Goal: Information Seeking & Learning: Check status

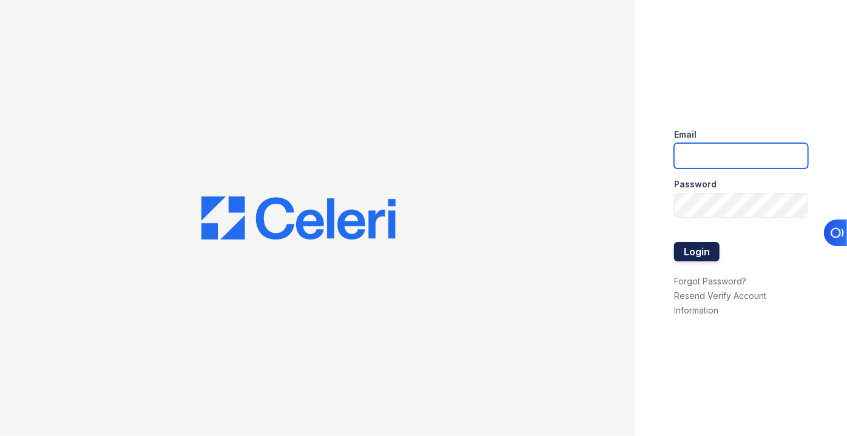
type input "pmateranorozco@lantowerliving.com"
click at [698, 250] on button "Login" at bounding box center [697, 251] width 46 height 19
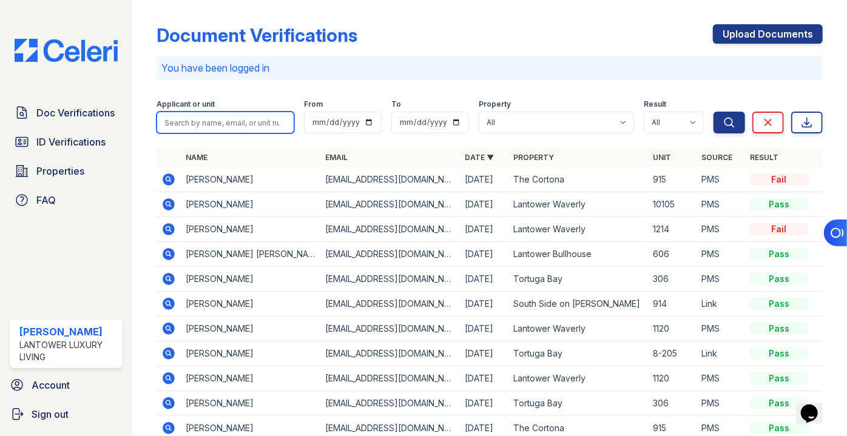
click at [226, 117] on input "search" at bounding box center [226, 123] width 138 height 22
type input "roese"
click at [714, 112] on button "Search" at bounding box center [730, 123] width 32 height 22
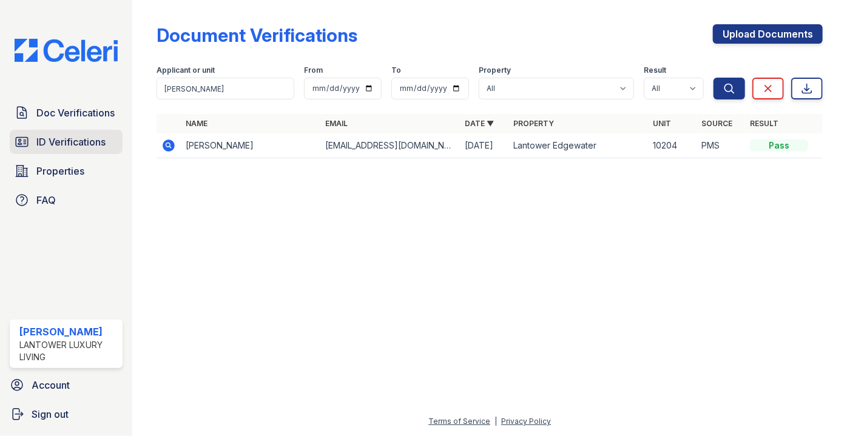
drag, startPoint x: 90, startPoint y: 144, endPoint x: 103, endPoint y: 139, distance: 14.2
click at [90, 144] on span "ID Verifications" at bounding box center [70, 142] width 69 height 15
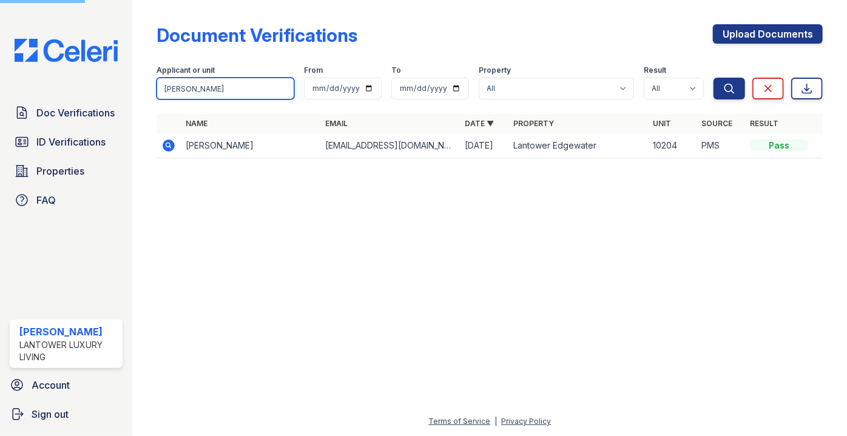
click at [220, 89] on input "roese" at bounding box center [226, 89] width 138 height 22
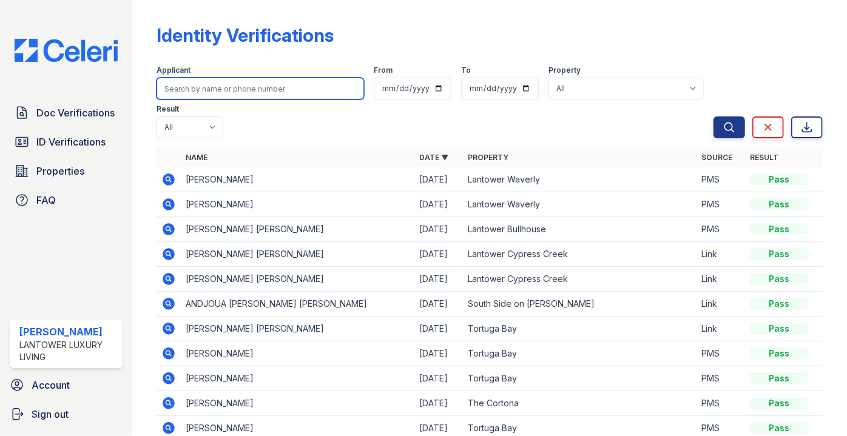
click at [219, 89] on input "search" at bounding box center [261, 89] width 208 height 22
type input "roese"
click at [714, 117] on button "Search" at bounding box center [730, 128] width 32 height 22
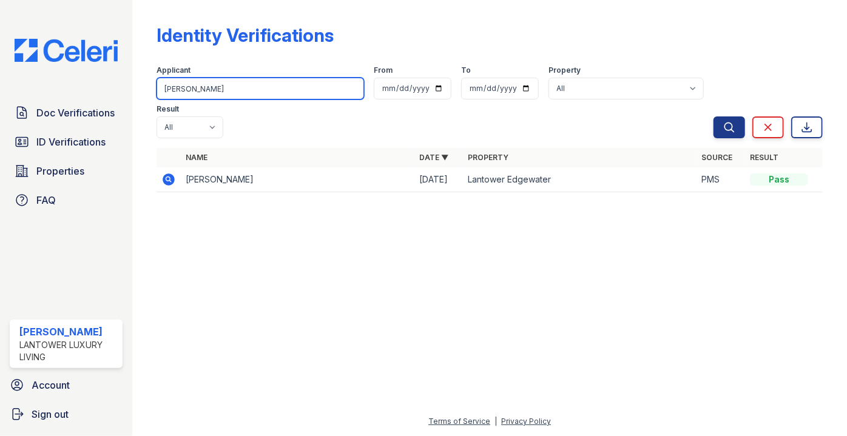
drag, startPoint x: 184, startPoint y: 90, endPoint x: 138, endPoint y: 85, distance: 46.4
click at [138, 85] on div "Identity Verifications Filter Applicant roese From To Property All Lantower Amb…" at bounding box center [489, 218] width 715 height 436
type input "angel"
click at [714, 117] on button "Search" at bounding box center [730, 128] width 32 height 22
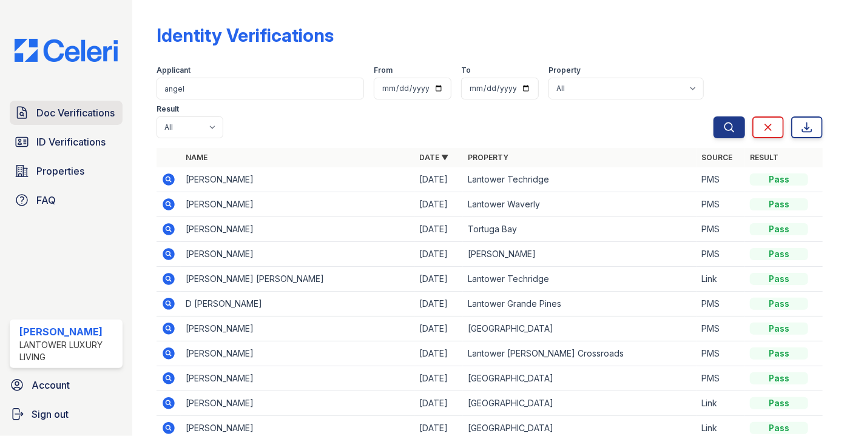
click at [76, 115] on span "Doc Verifications" at bounding box center [75, 113] width 78 height 15
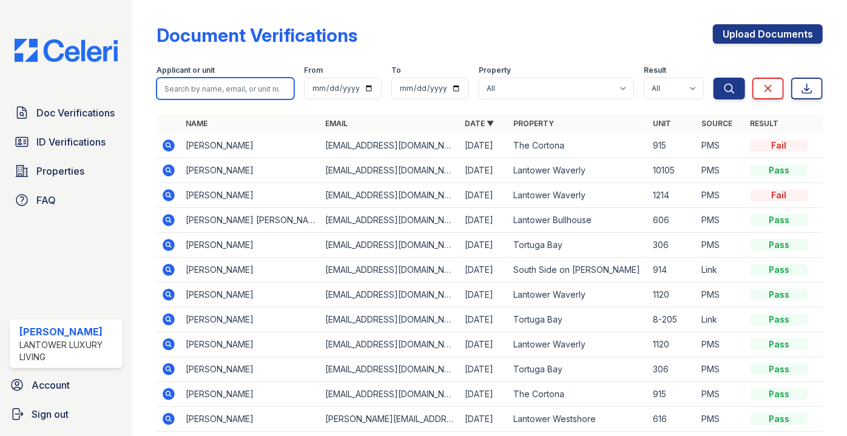
drag, startPoint x: 197, startPoint y: 98, endPoint x: 196, endPoint y: 80, distance: 17.6
click at [202, 89] on input "search" at bounding box center [226, 89] width 138 height 22
type input "brooks"
click at [714, 78] on button "Search" at bounding box center [730, 89] width 32 height 22
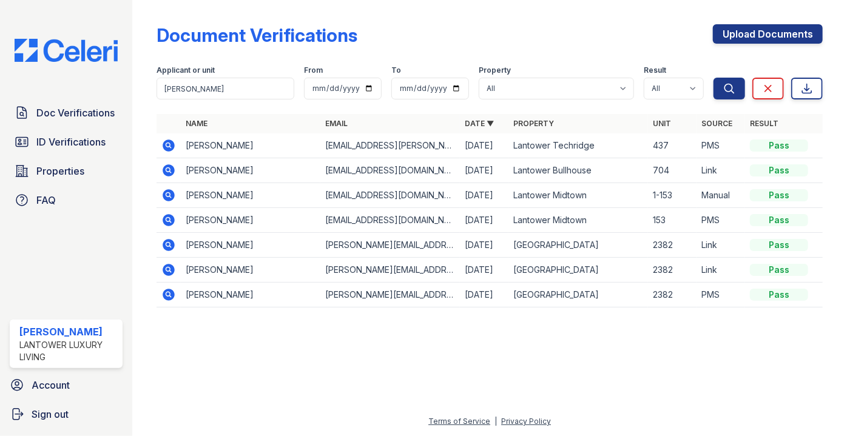
click at [169, 150] on icon at bounding box center [169, 146] width 12 height 12
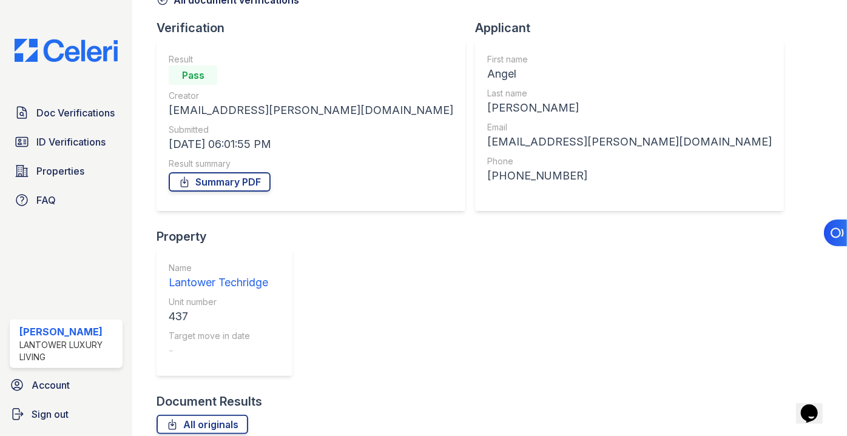
scroll to position [74, 0]
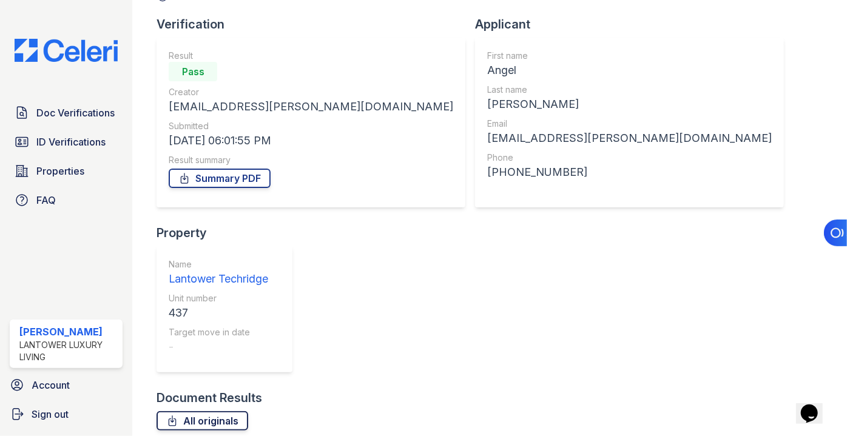
click at [225, 411] on link "All originals" at bounding box center [203, 420] width 92 height 19
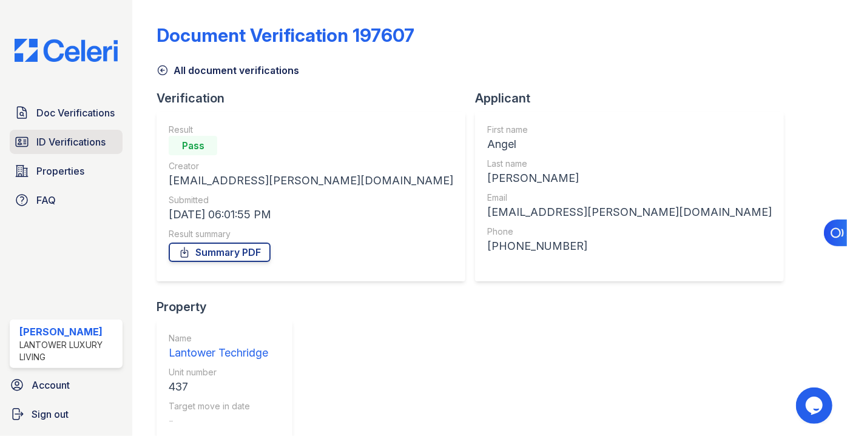
click at [67, 140] on span "ID Verifications" at bounding box center [70, 142] width 69 height 15
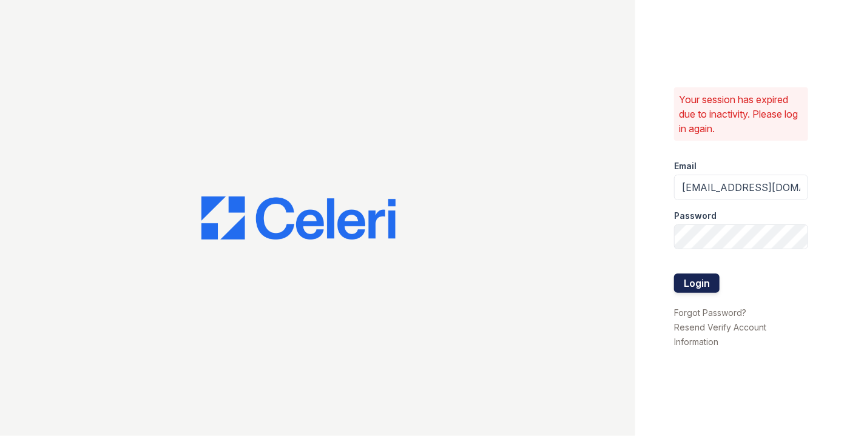
click at [692, 280] on button "Login" at bounding box center [697, 283] width 46 height 19
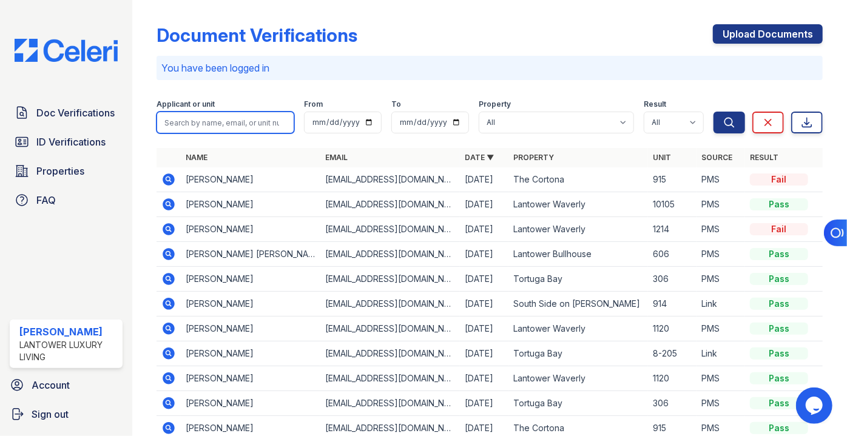
click at [223, 124] on input "search" at bounding box center [226, 123] width 138 height 22
paste input "Yannieilis"
type input "Yannieilis"
click at [714, 112] on button "Search" at bounding box center [730, 123] width 32 height 22
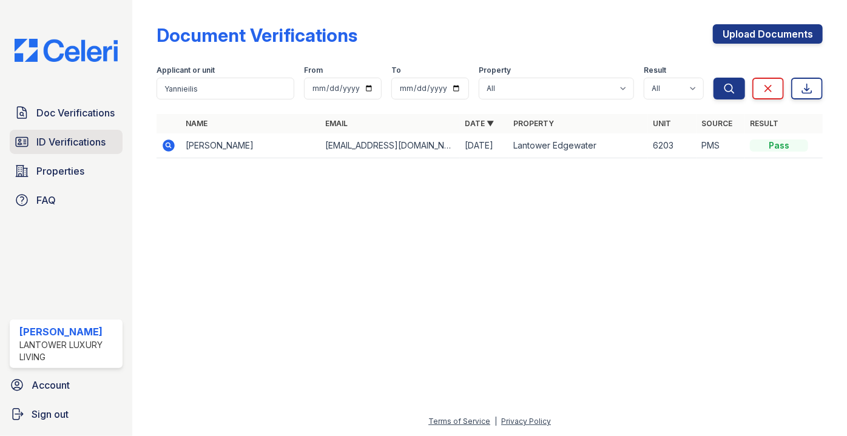
click at [74, 140] on span "ID Verifications" at bounding box center [70, 142] width 69 height 15
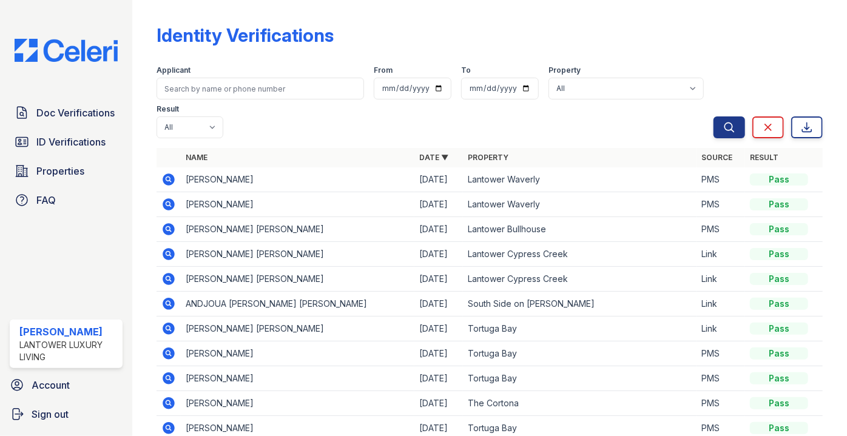
click at [198, 90] on input "search" at bounding box center [261, 89] width 208 height 22
type input "Yannieilis"
click at [714, 117] on button "Search" at bounding box center [730, 128] width 32 height 22
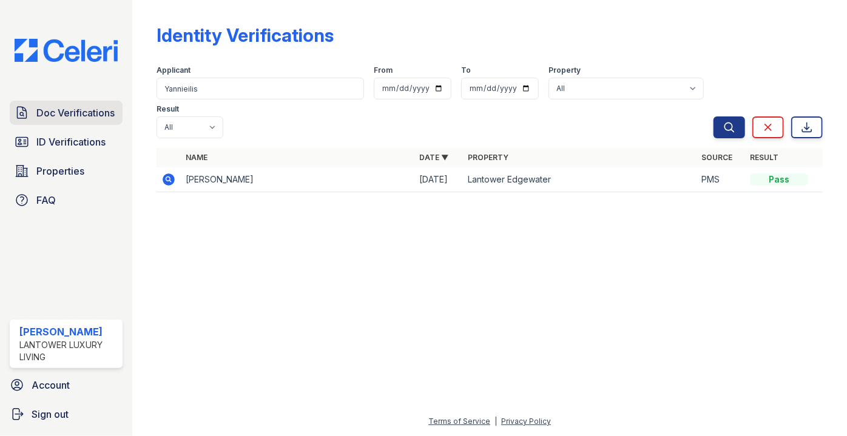
click at [78, 120] on span "Doc Verifications" at bounding box center [75, 113] width 78 height 15
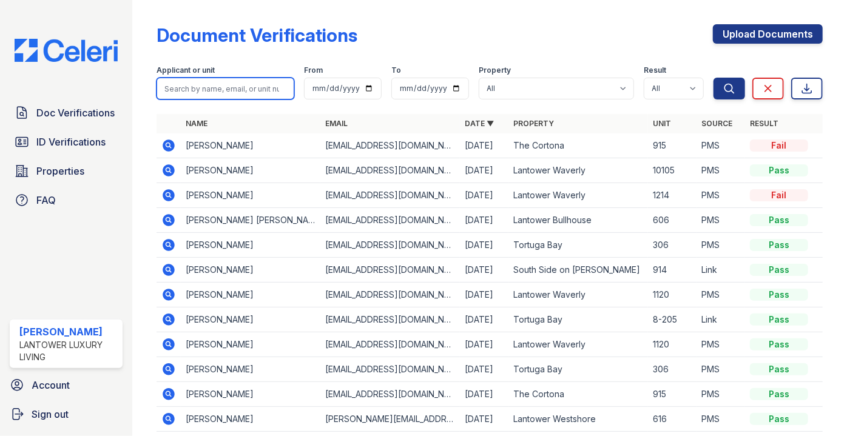
click at [183, 89] on input "search" at bounding box center [226, 89] width 138 height 22
paste input "Yannieilis"
type input "Yannieilis"
click at [714, 78] on button "Search" at bounding box center [730, 89] width 32 height 22
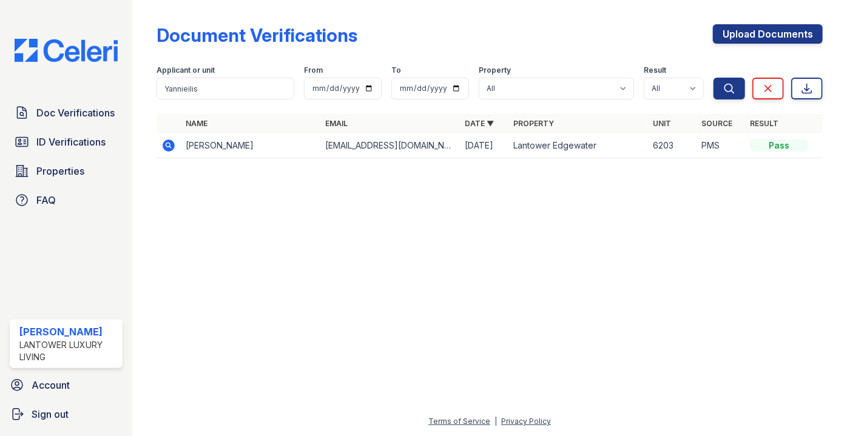
click at [170, 147] on icon at bounding box center [168, 145] width 15 height 15
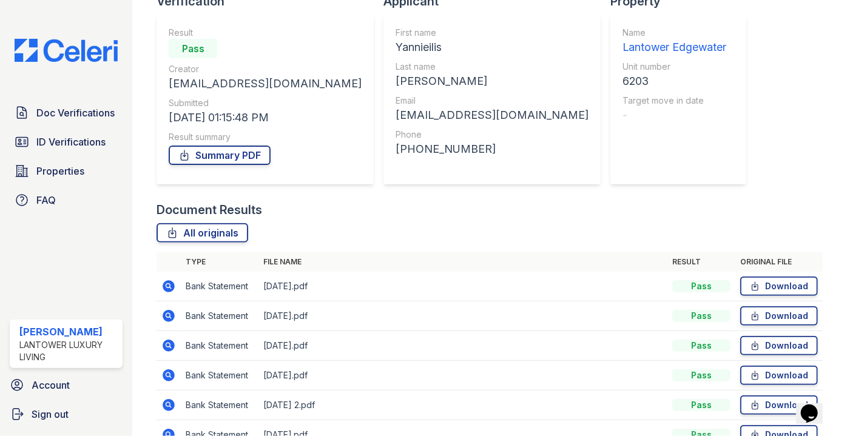
scroll to position [163, 0]
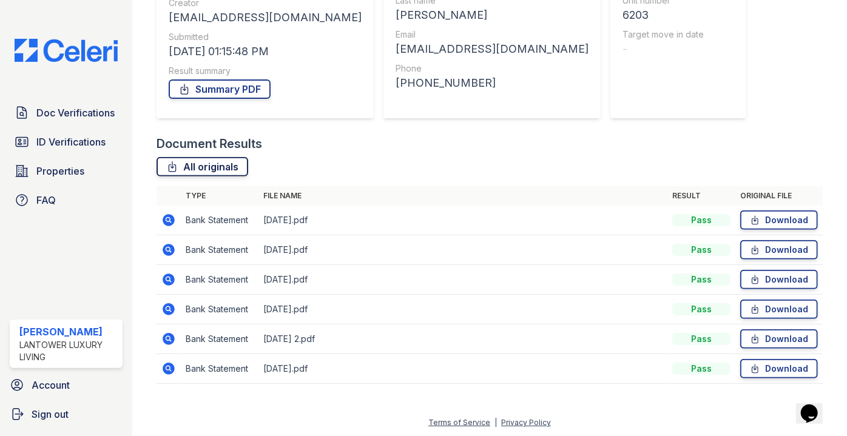
click at [231, 171] on link "All originals" at bounding box center [203, 166] width 92 height 19
click at [637, 162] on div "All originals" at bounding box center [490, 166] width 666 height 19
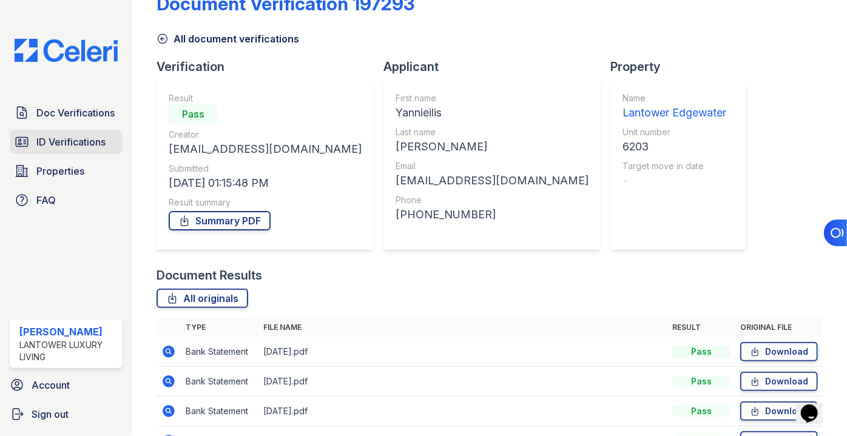
scroll to position [0, 0]
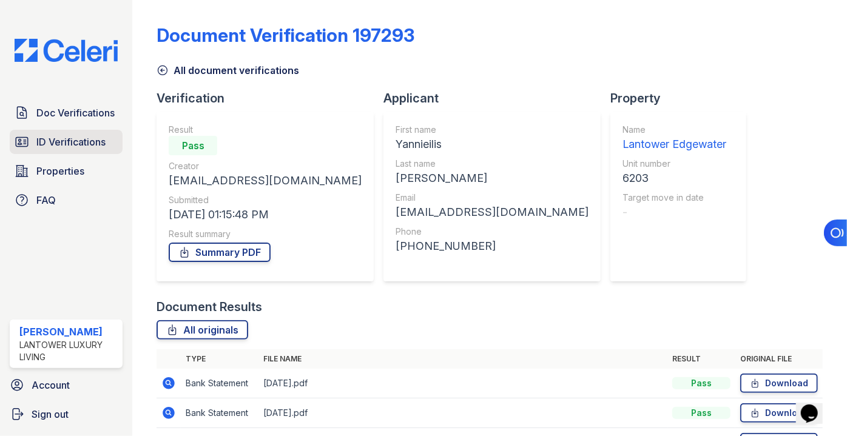
drag, startPoint x: 32, startPoint y: 140, endPoint x: 44, endPoint y: 134, distance: 13.0
click at [32, 140] on link "ID Verifications" at bounding box center [66, 142] width 113 height 24
click at [61, 121] on link "Doc Verifications" at bounding box center [66, 113] width 113 height 24
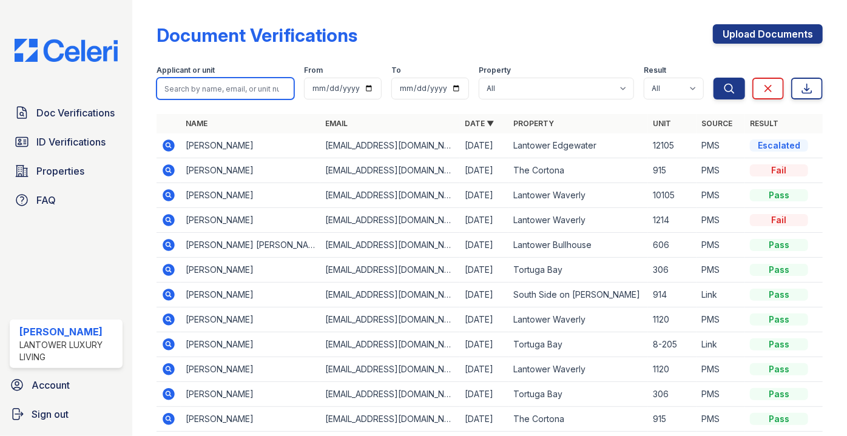
click at [235, 84] on input "search" at bounding box center [226, 89] width 138 height 22
type input "yanniel"
click at [714, 78] on button "Search" at bounding box center [730, 89] width 32 height 22
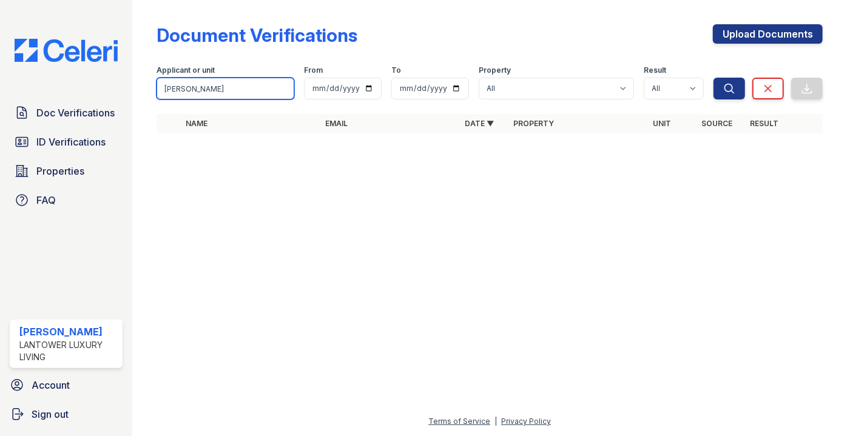
click at [202, 93] on input "yanniel" at bounding box center [226, 89] width 138 height 22
type input "yann\"
click at [714, 78] on button "Search" at bounding box center [730, 89] width 32 height 22
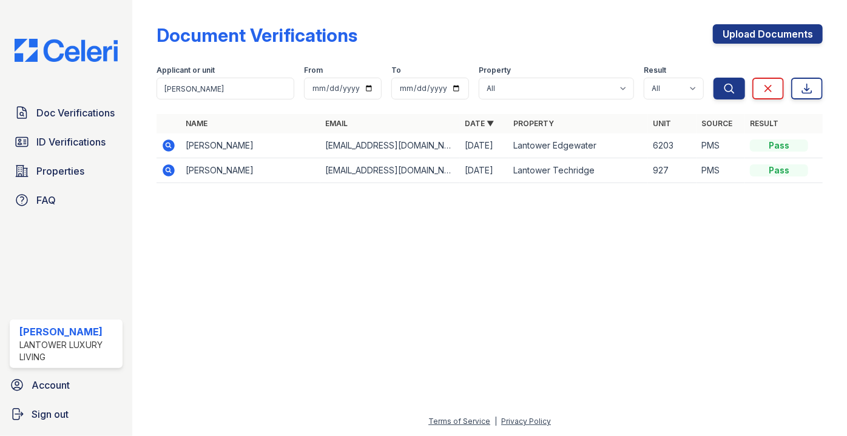
click at [171, 147] on icon at bounding box center [168, 145] width 15 height 15
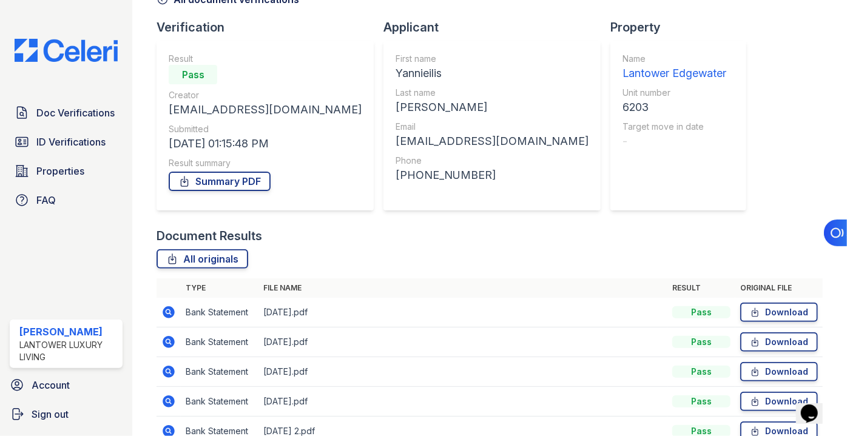
scroll to position [163, 0]
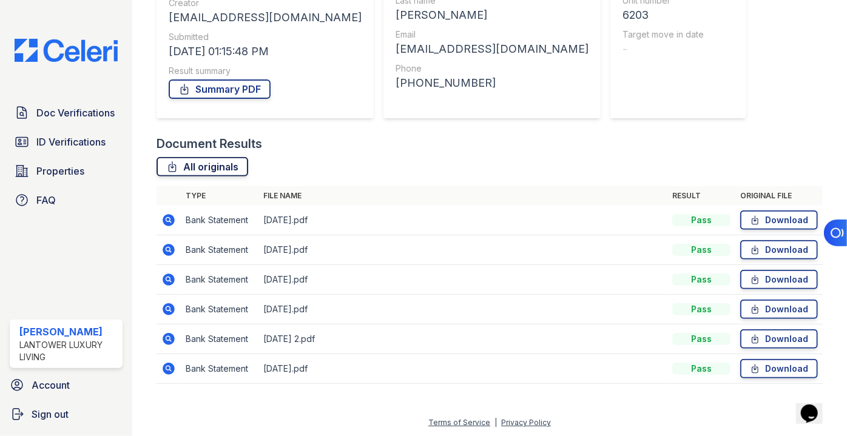
click at [220, 173] on link "All originals" at bounding box center [203, 166] width 92 height 19
click at [762, 38] on div "Document Verification 197293 All document verifications Verification Result Pas…" at bounding box center [490, 119] width 666 height 555
click at [67, 134] on div "Doc Verifications ID Verifications Properties FAQ" at bounding box center [66, 157] width 123 height 112
click at [66, 135] on span "ID Verifications" at bounding box center [70, 142] width 69 height 15
click at [72, 139] on span "ID Verifications" at bounding box center [70, 142] width 69 height 15
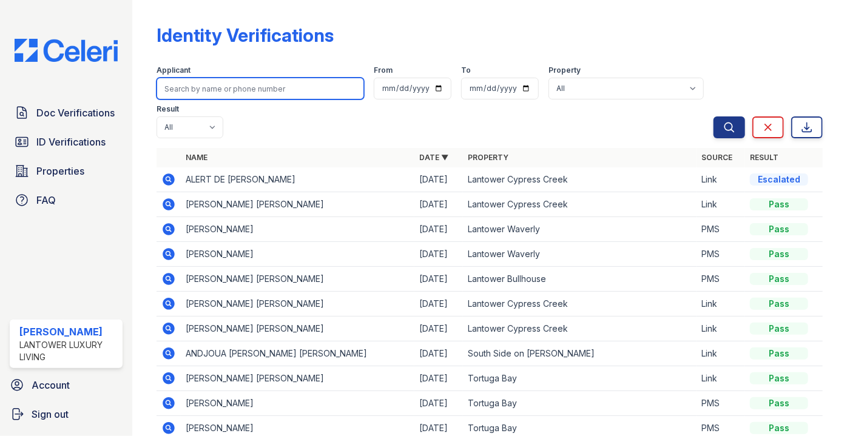
click at [214, 93] on input "search" at bounding box center [261, 89] width 208 height 22
type input "yariel"
click at [714, 117] on button "Search" at bounding box center [730, 128] width 32 height 22
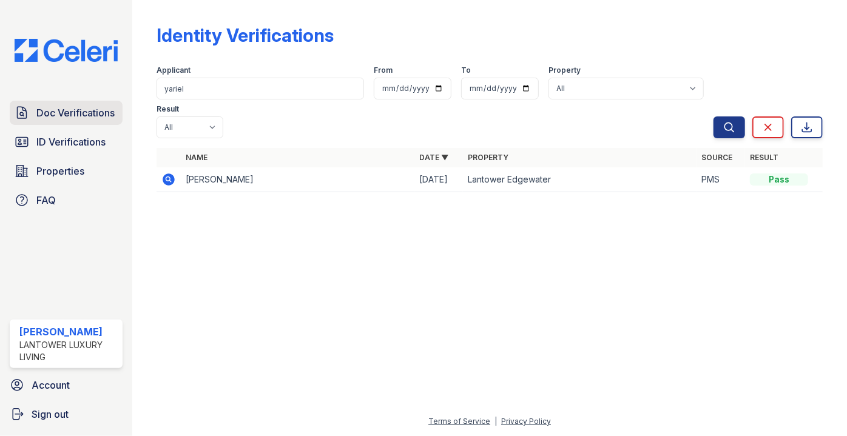
click at [84, 113] on span "Doc Verifications" at bounding box center [75, 113] width 78 height 15
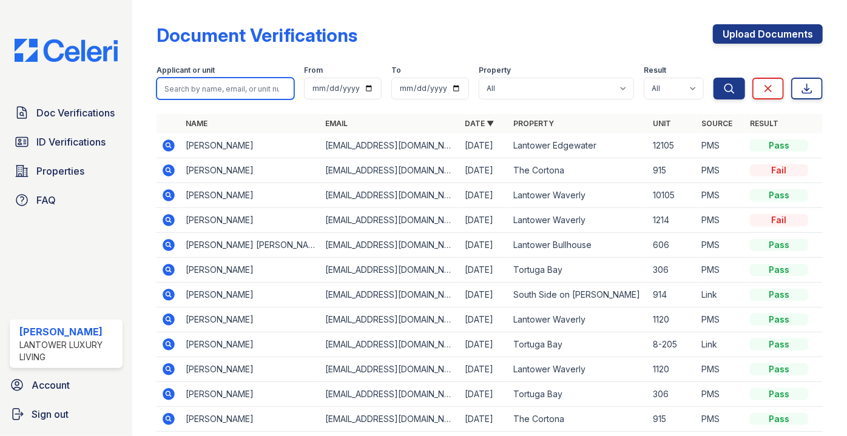
click at [204, 85] on input "search" at bounding box center [226, 89] width 138 height 22
type input "yariel"
click at [714, 78] on button "Search" at bounding box center [730, 89] width 32 height 22
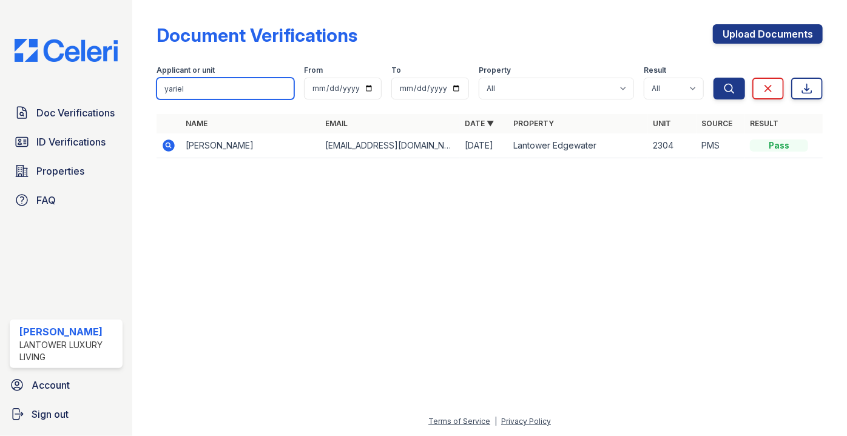
drag, startPoint x: 206, startPoint y: 93, endPoint x: 108, endPoint y: 93, distance: 98.3
click at [108, 93] on div "Doc Verifications ID Verifications Properties FAQ [PERSON_NAME] Lantower Luxury…" at bounding box center [423, 218] width 847 height 436
type input "vasque"
click at [714, 78] on button "Search" at bounding box center [730, 89] width 32 height 22
drag, startPoint x: 228, startPoint y: 83, endPoint x: 124, endPoint y: 91, distance: 104.7
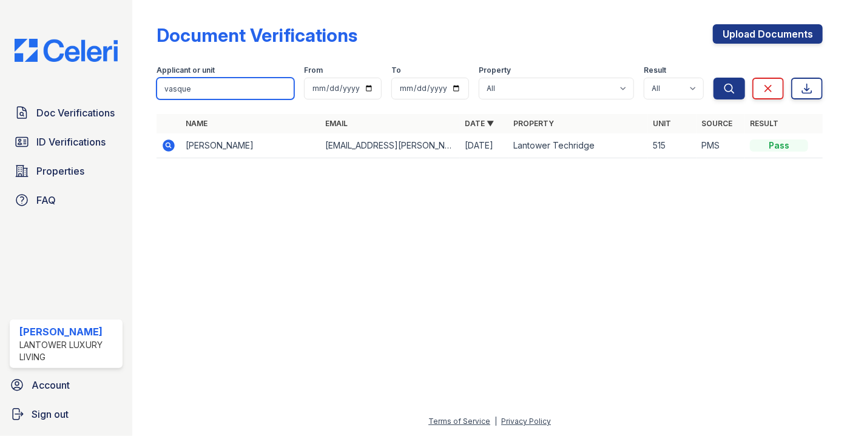
click at [124, 91] on div "Doc Verifications ID Verifications Properties FAQ [PERSON_NAME] Lantower Luxury…" at bounding box center [423, 218] width 847 height 436
type input "[PERSON_NAME]"
click at [714, 78] on button "Search" at bounding box center [730, 89] width 32 height 22
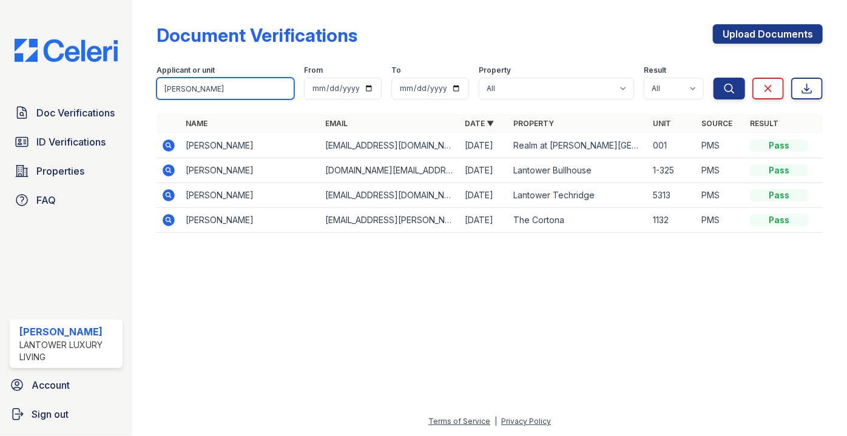
drag, startPoint x: 214, startPoint y: 90, endPoint x: 134, endPoint y: 98, distance: 80.5
click at [137, 98] on div "Document Verifications Upload Documents Filter Applicant or unit [PERSON_NAME] …" at bounding box center [489, 218] width 715 height 436
click at [221, 89] on input "[PERSON_NAME]" at bounding box center [226, 89] width 138 height 22
type input "idial"
click at [714, 78] on button "Search" at bounding box center [730, 89] width 32 height 22
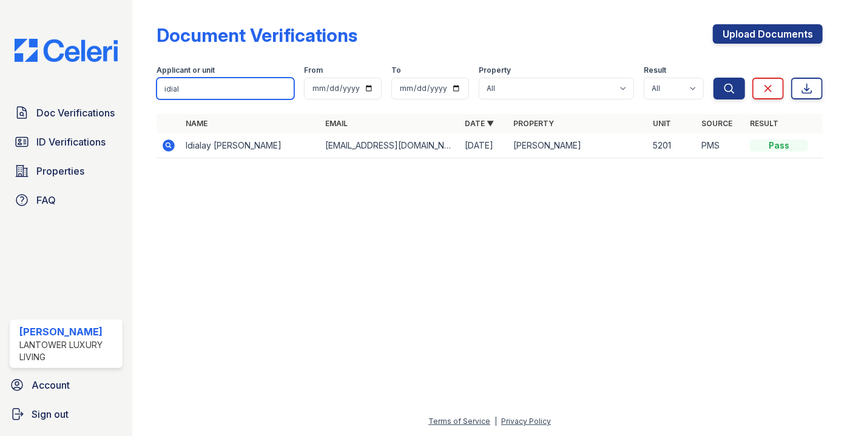
drag, startPoint x: 221, startPoint y: 92, endPoint x: 125, endPoint y: 104, distance: 97.3
click at [127, 103] on div "Doc Verifications ID Verifications Properties FAQ [PERSON_NAME] Lantower Luxury…" at bounding box center [423, 218] width 847 height 436
type input "[PERSON_NAME]"
click at [714, 78] on button "Search" at bounding box center [730, 89] width 32 height 22
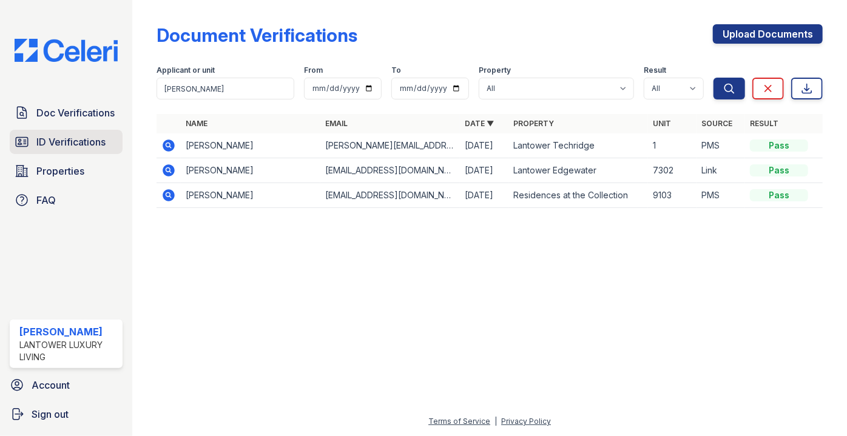
click at [69, 137] on span "ID Verifications" at bounding box center [70, 142] width 69 height 15
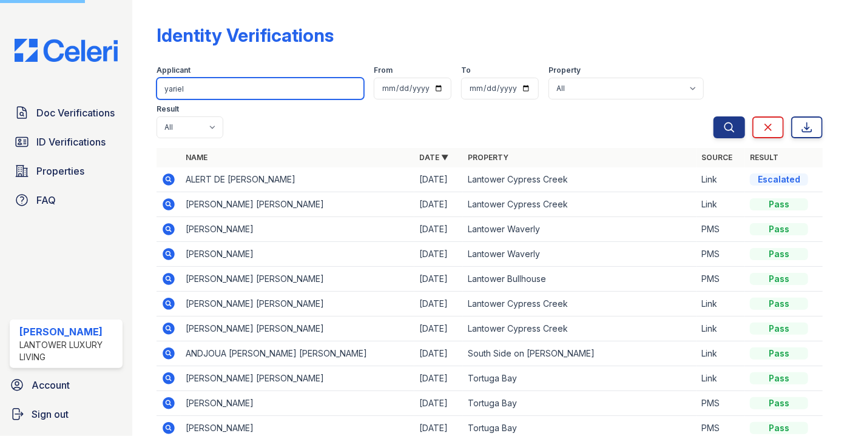
click at [173, 87] on input "yariel" at bounding box center [261, 89] width 208 height 22
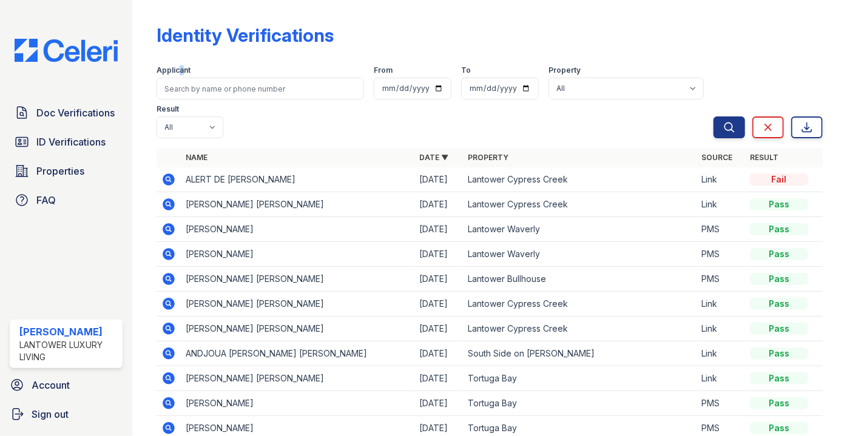
click at [181, 74] on label "Applicant" at bounding box center [174, 71] width 34 height 10
click at [234, 77] on div "Applicant" at bounding box center [261, 72] width 208 height 12
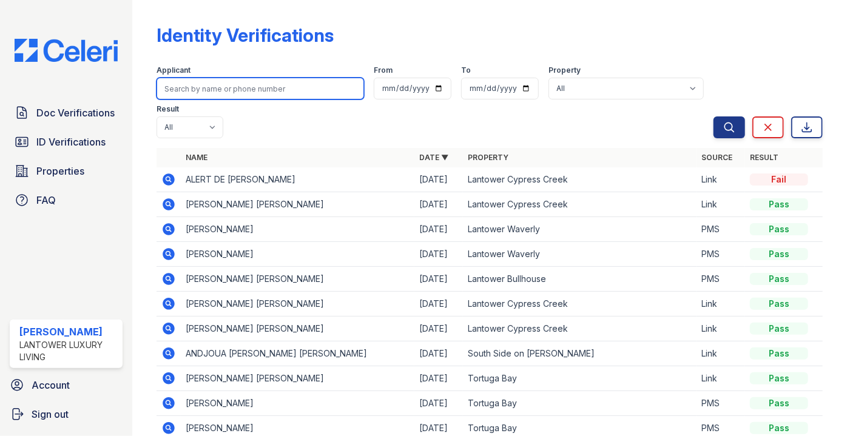
click at [245, 90] on input "search" at bounding box center [261, 89] width 208 height 22
type input "idia"
click at [714, 117] on button "Search" at bounding box center [730, 128] width 32 height 22
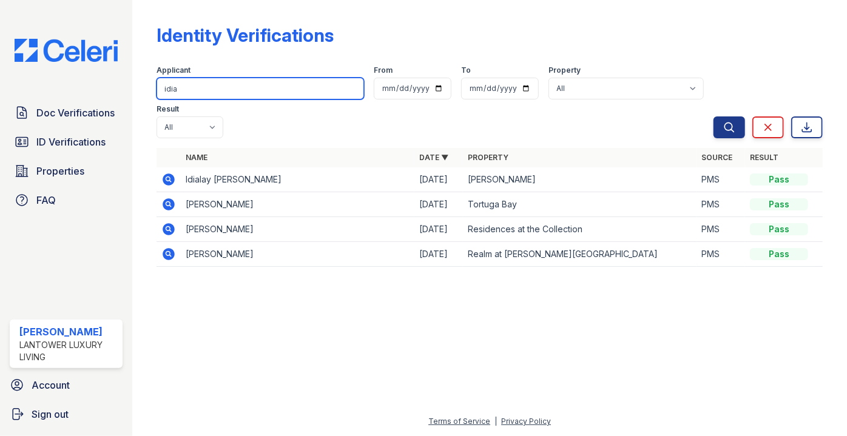
drag, startPoint x: 139, startPoint y: 86, endPoint x: 127, endPoint y: 92, distance: 13.3
click at [132, 88] on div "Doc Verifications ID Verifications Properties FAQ [PERSON_NAME] Lantower Luxury…" at bounding box center [423, 218] width 847 height 436
type input "[PERSON_NAME]"
click at [714, 117] on button "Search" at bounding box center [730, 128] width 32 height 22
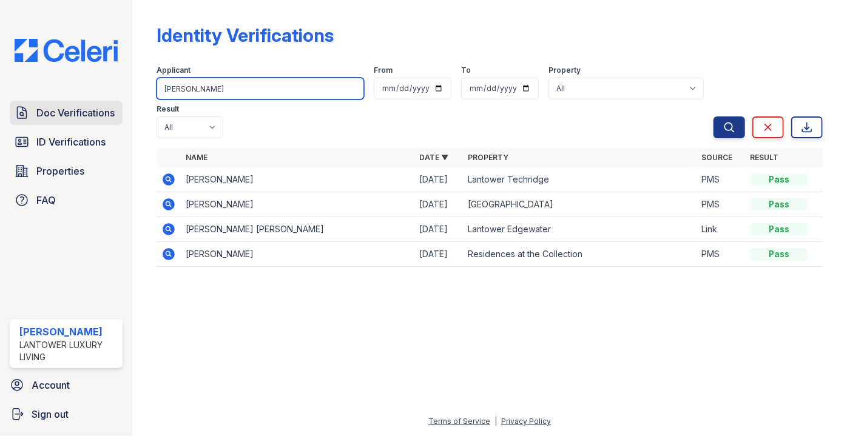
drag, startPoint x: 198, startPoint y: 89, endPoint x: 96, endPoint y: 100, distance: 102.5
click at [96, 100] on div "Doc Verifications ID Verifications Properties FAQ [PERSON_NAME] Lantower Luxury…" at bounding box center [423, 218] width 847 height 436
type input "[PERSON_NAME]"
click at [714, 117] on button "Search" at bounding box center [730, 128] width 32 height 22
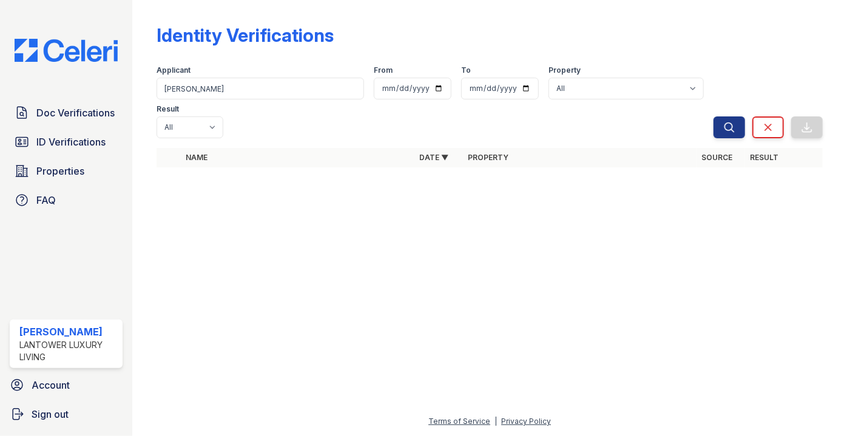
drag, startPoint x: 739, startPoint y: 208, endPoint x: 728, endPoint y: 208, distance: 11.5
click at [739, 209] on div at bounding box center [490, 306] width 676 height 215
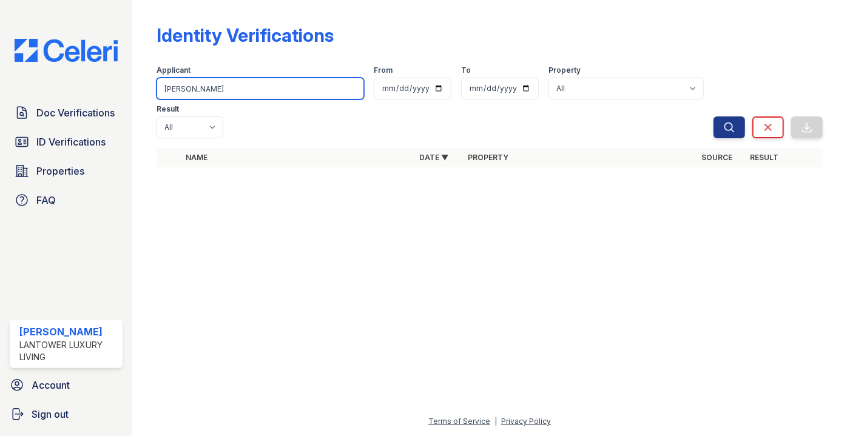
drag, startPoint x: 220, startPoint y: 86, endPoint x: 100, endPoint y: 90, distance: 120.2
click at [101, 90] on div "Doc Verifications ID Verifications Properties FAQ [PERSON_NAME] Lantower Luxury…" at bounding box center [423, 218] width 847 height 436
type input "[PERSON_NAME]"
click at [714, 117] on button "Search" at bounding box center [730, 128] width 32 height 22
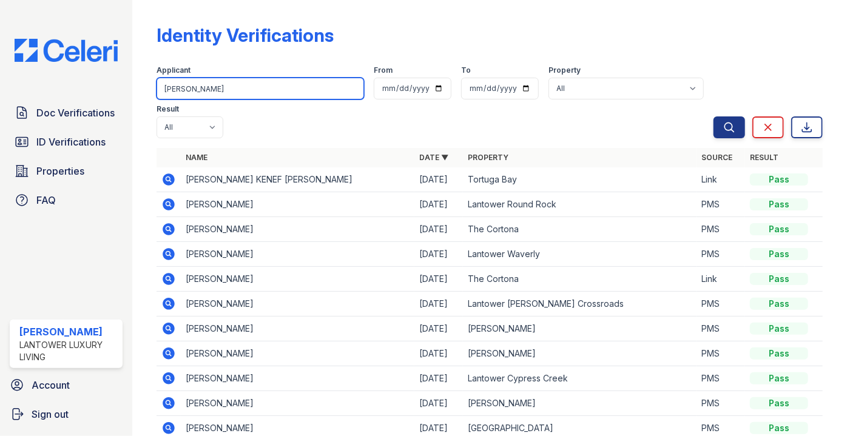
click at [236, 96] on input "[PERSON_NAME]" at bounding box center [261, 89] width 208 height 22
type input "[PERSON_NAME]"
click at [714, 117] on button "Search" at bounding box center [730, 128] width 32 height 22
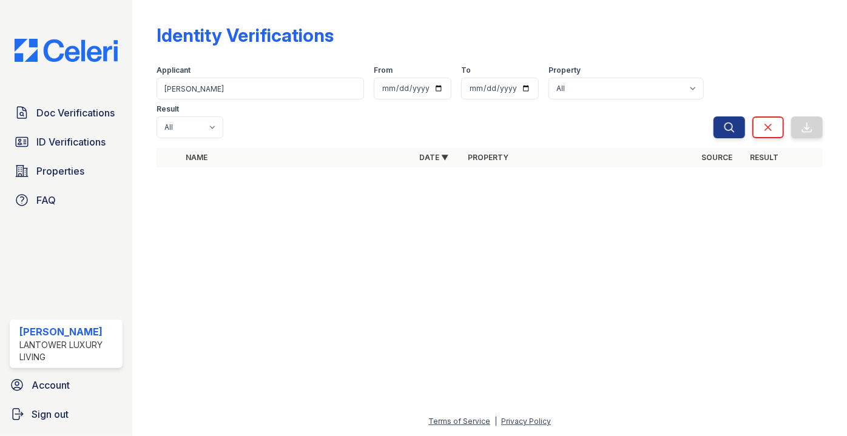
click at [703, 199] on div at bounding box center [490, 306] width 676 height 215
click at [655, 266] on div at bounding box center [490, 306] width 676 height 215
click at [669, 237] on div at bounding box center [490, 306] width 676 height 215
